Goal: Find specific page/section: Find specific page/section

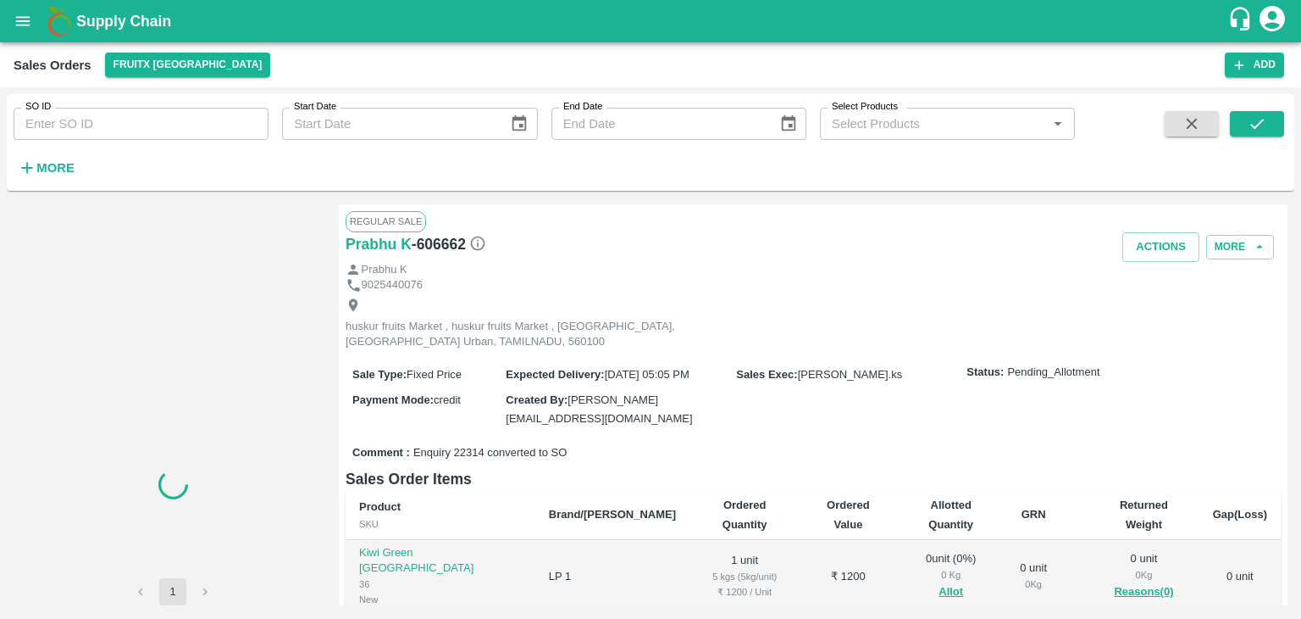
click at [258, 188] on div "SO ID SO ID Start Date Start Date End Date End Date Select Products Select Prod…" at bounding box center [651, 142] width 1288 height 97
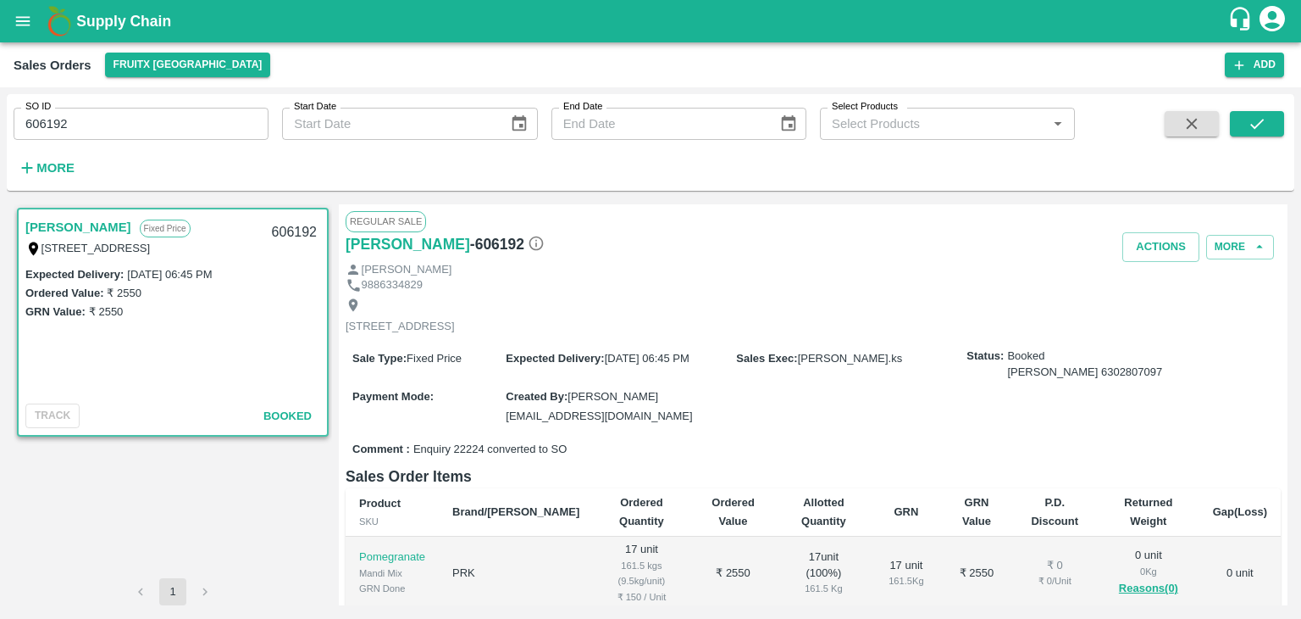
scroll to position [138, 0]
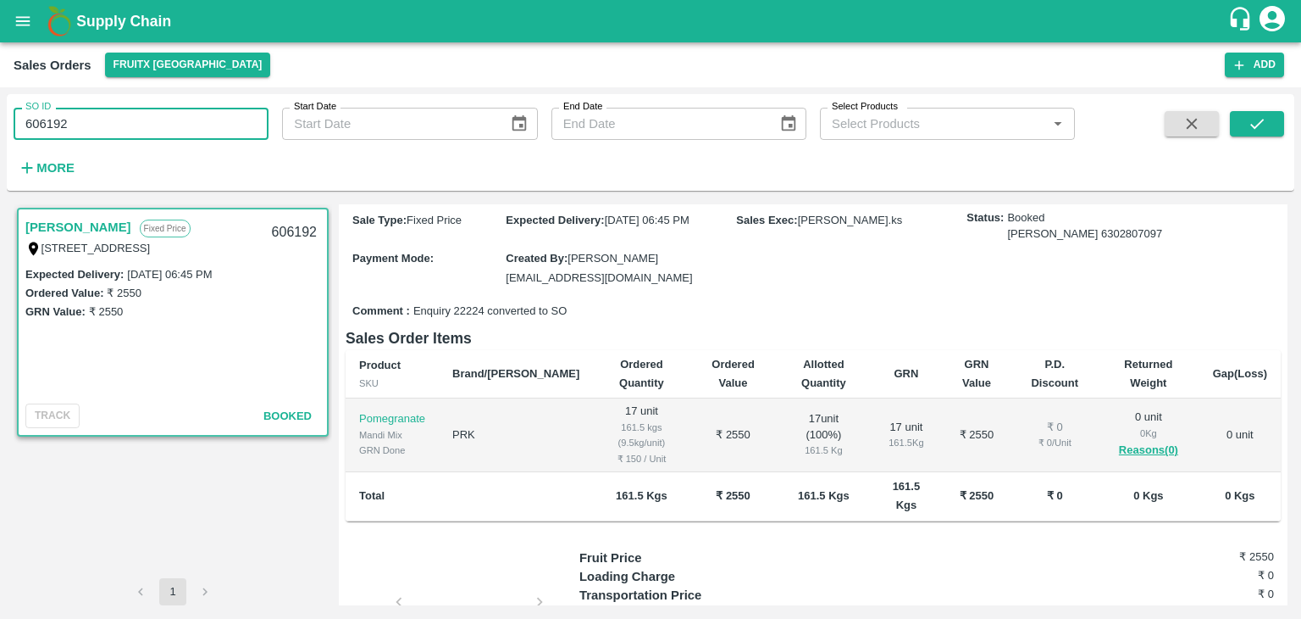
click at [43, 127] on input "606192" at bounding box center [141, 124] width 255 height 32
type input "606192"
click at [1243, 117] on button "submit" at bounding box center [1257, 123] width 54 height 25
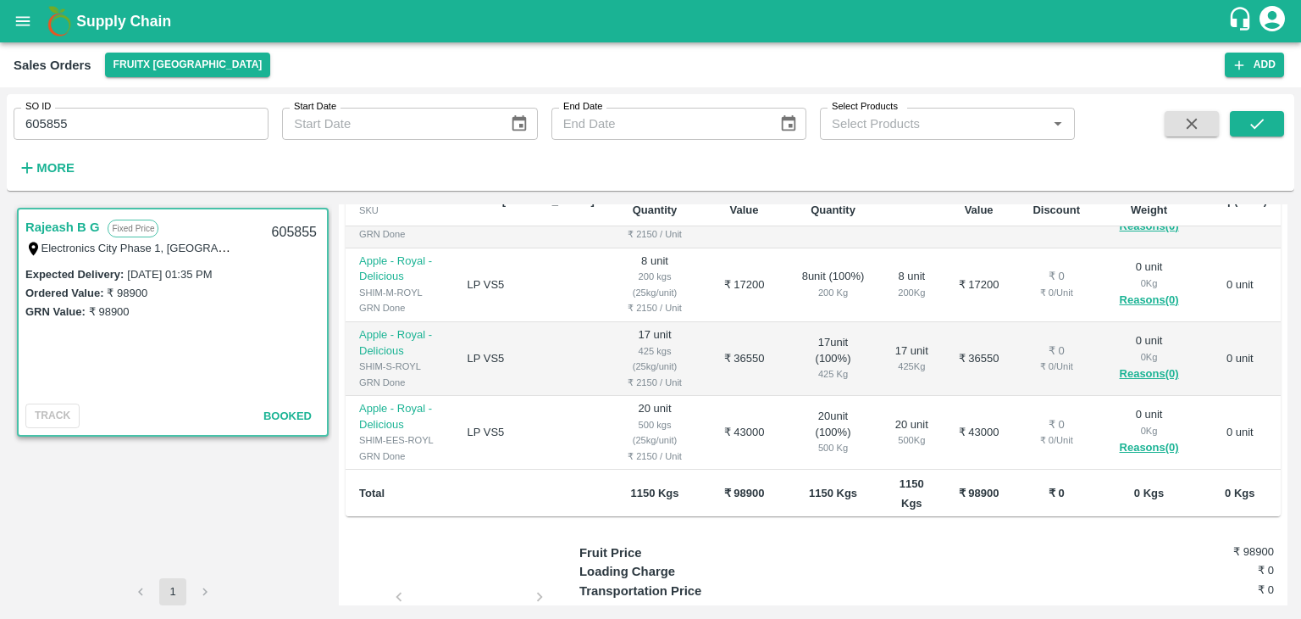
scroll to position [53, 0]
drag, startPoint x: 24, startPoint y: 222, endPoint x: 114, endPoint y: 240, distance: 92.4
click at [114, 240] on div "Rajeash B G Fixed Price Electronics City [GEOGRAPHIC_DATA] 605855" at bounding box center [173, 236] width 308 height 54
click at [105, 236] on div "Rajeash B G Fixed Price" at bounding box center [143, 227] width 236 height 22
drag, startPoint x: 24, startPoint y: 219, endPoint x: 100, endPoint y: 220, distance: 76.3
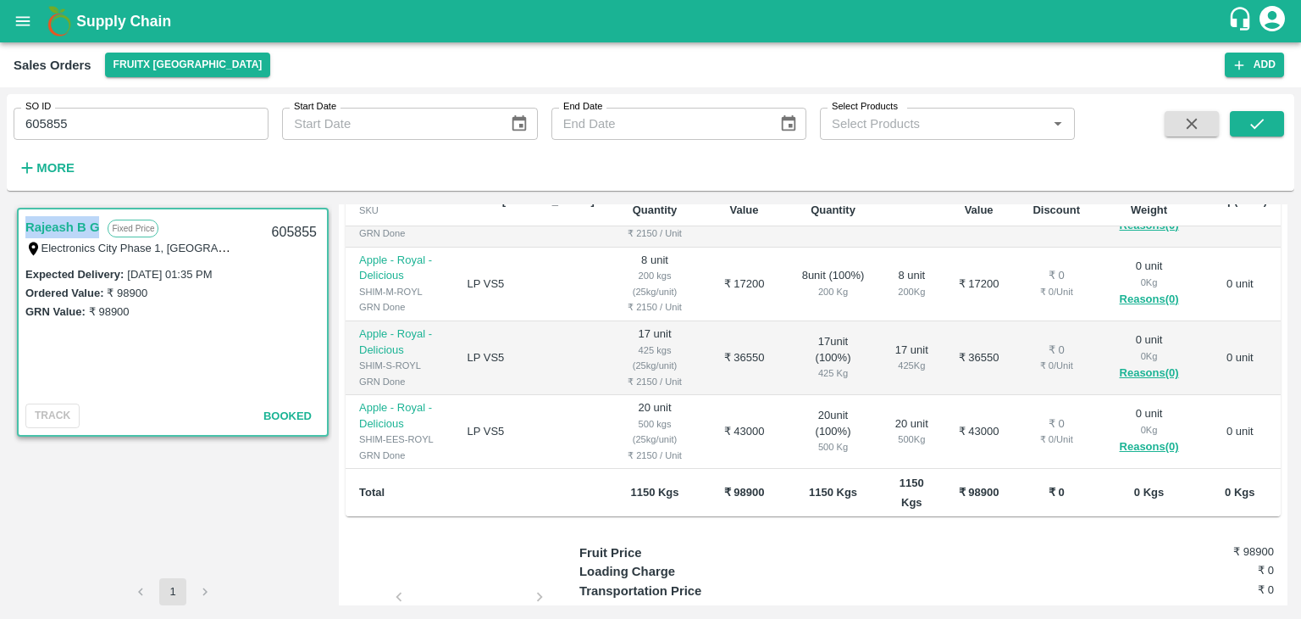
click at [100, 220] on div "Rajeash B G Fixed Price Electronics City [GEOGRAPHIC_DATA] 605855" at bounding box center [173, 236] width 308 height 54
copy link "Rajeash B G"
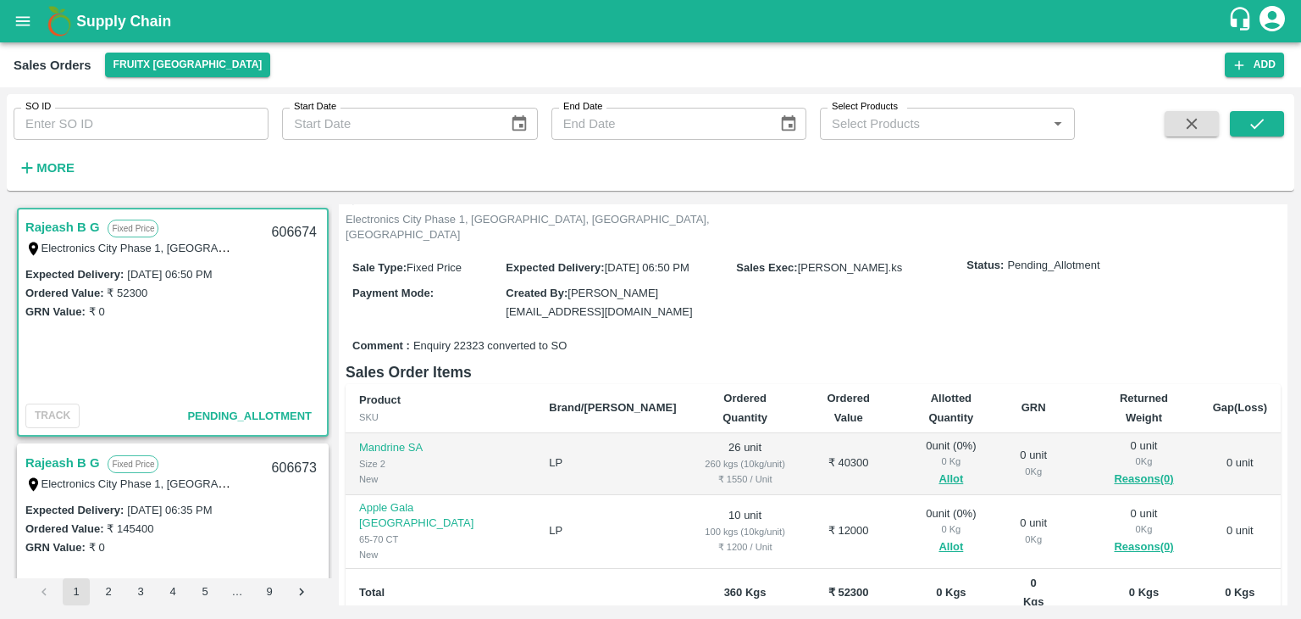
scroll to position [169, 0]
